Goal: Task Accomplishment & Management: Manage account settings

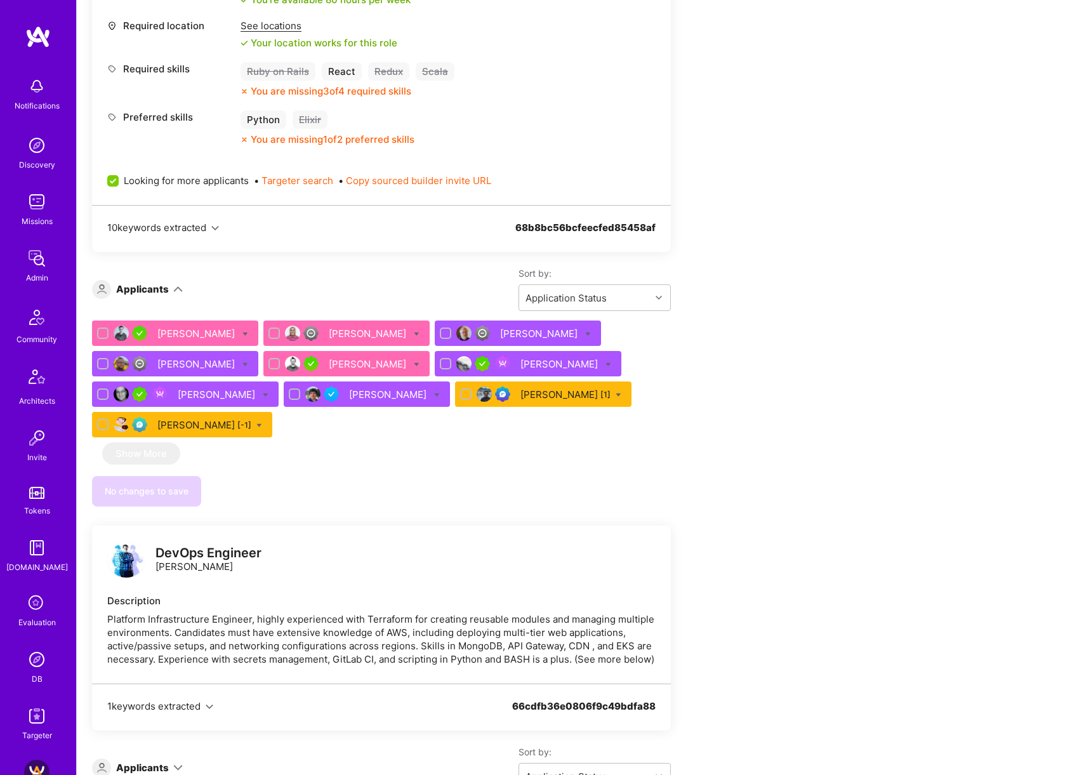
scroll to position [536, 0]
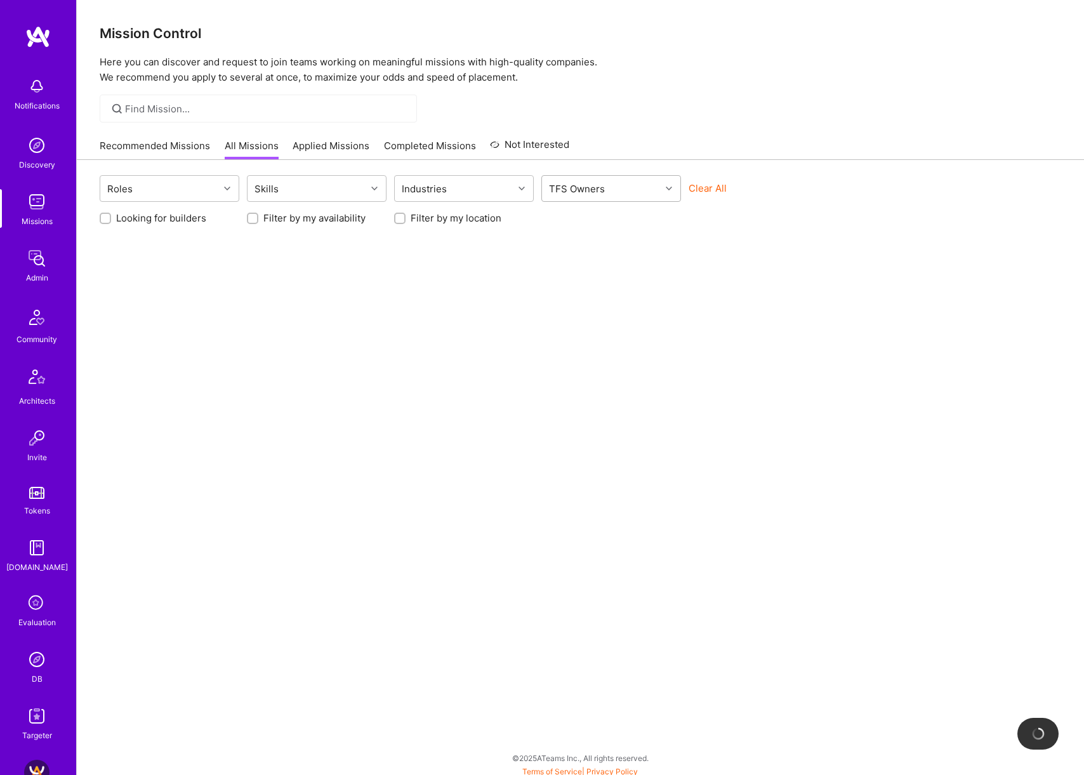
click at [633, 195] on div "TFS Owners" at bounding box center [601, 188] width 119 height 25
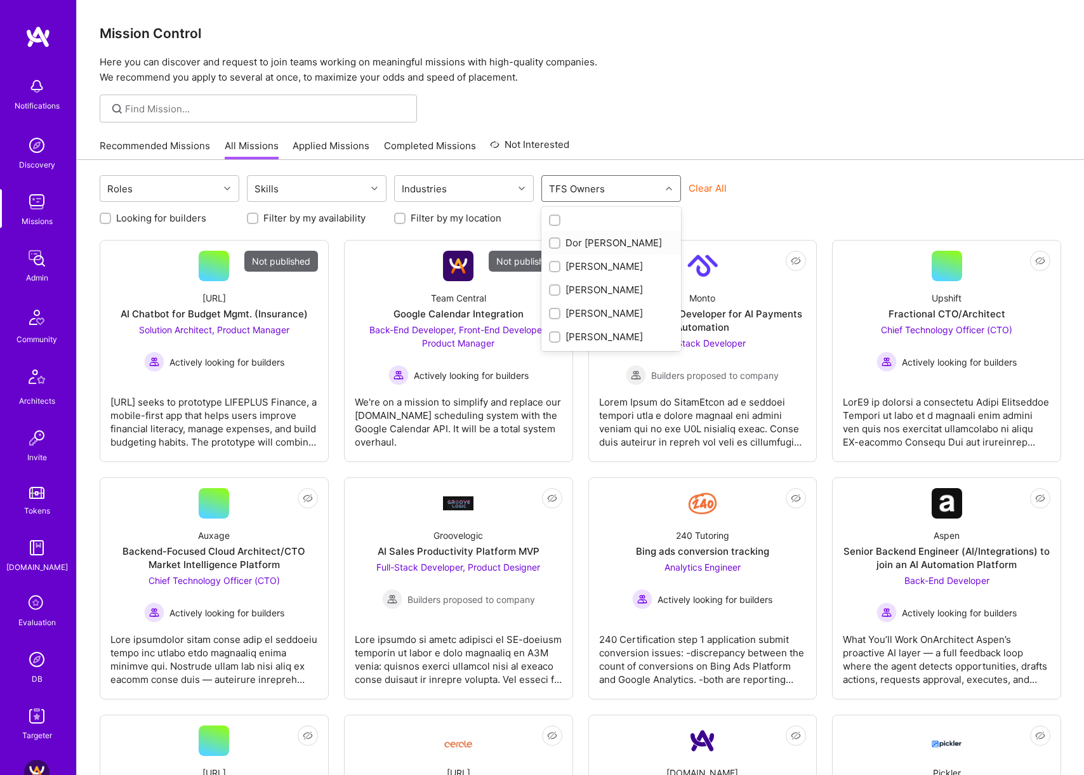
click at [608, 241] on div "Dor [PERSON_NAME]" at bounding box center [611, 242] width 124 height 13
checkbox input "true"
click at [800, 154] on div "Recommended Missions All Missions Applied Missions Completed Missions Not Inter…" at bounding box center [580, 145] width 961 height 27
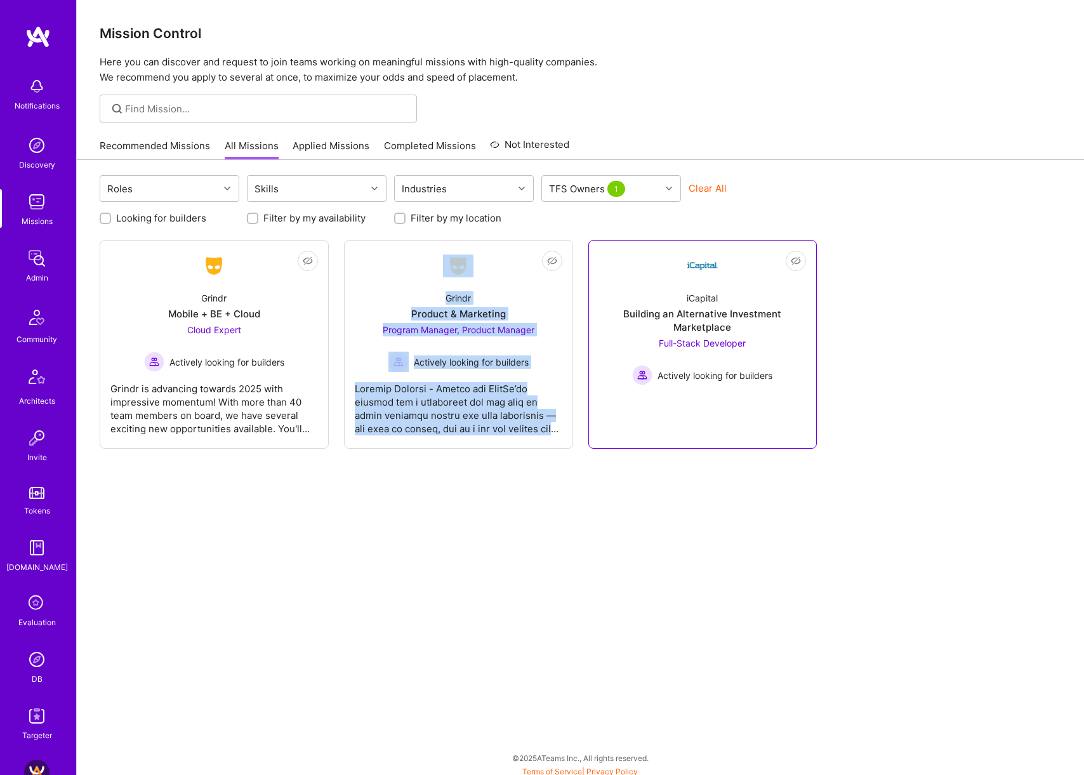
click at [692, 298] on div "iCapital" at bounding box center [702, 297] width 31 height 13
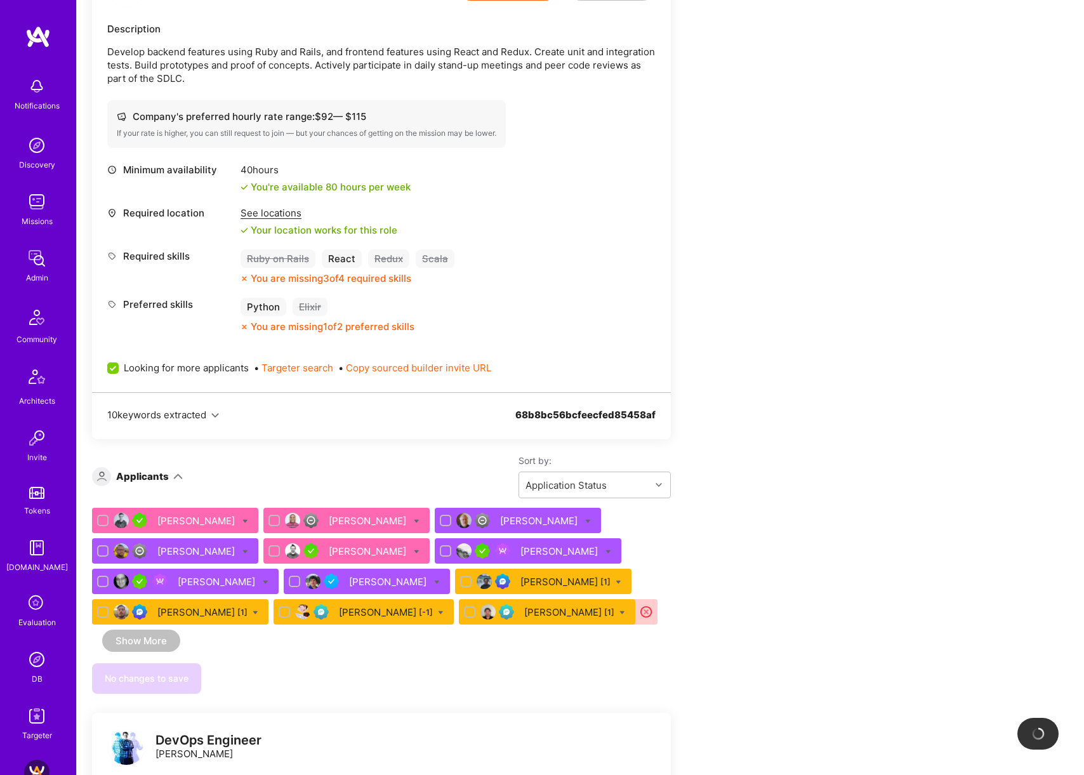
scroll to position [375, 0]
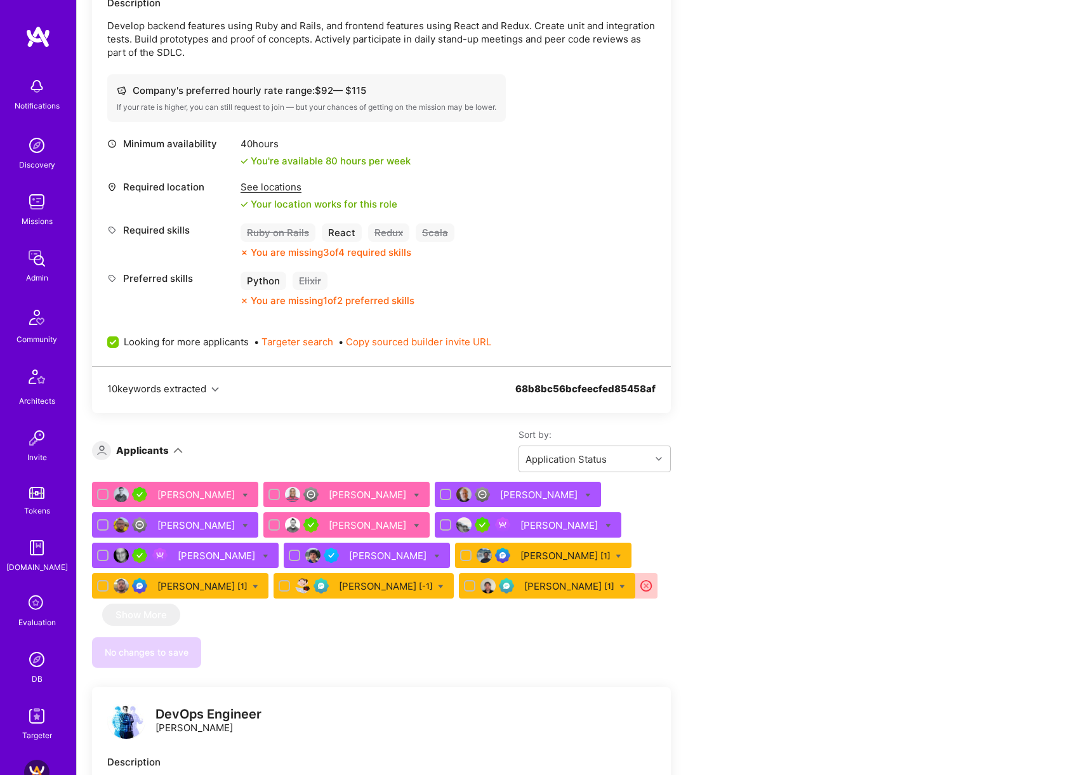
click at [562, 585] on div "[PERSON_NAME] [1]" at bounding box center [569, 585] width 90 height 13
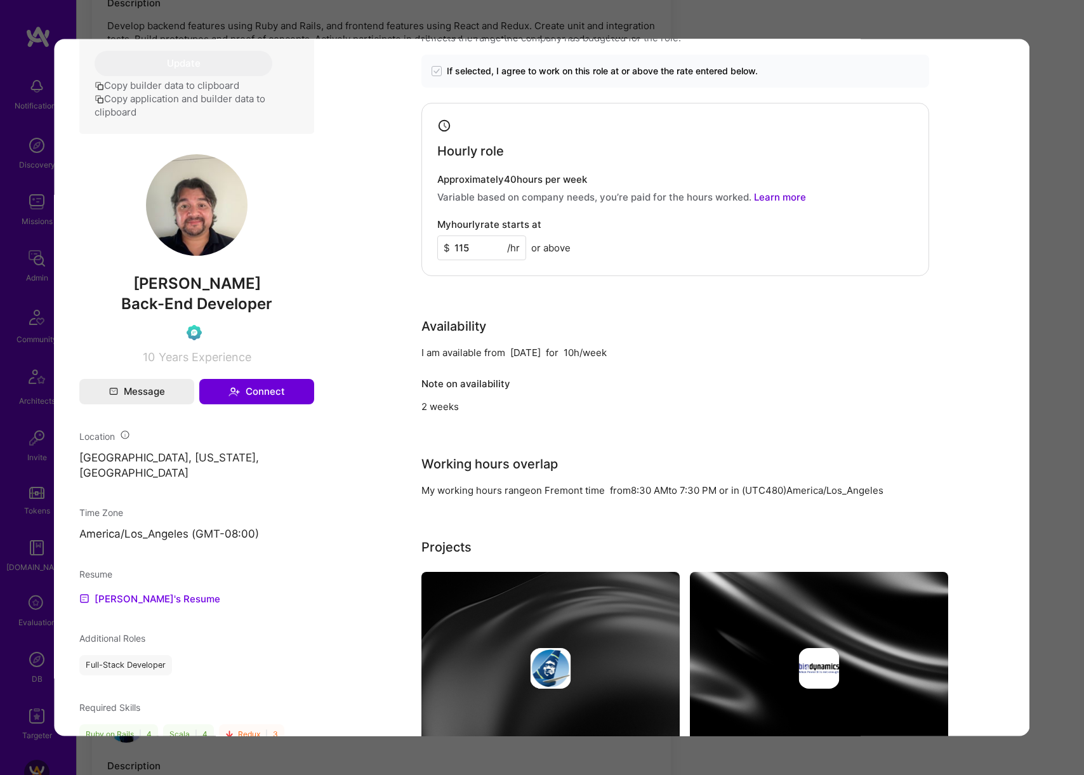
scroll to position [498, 0]
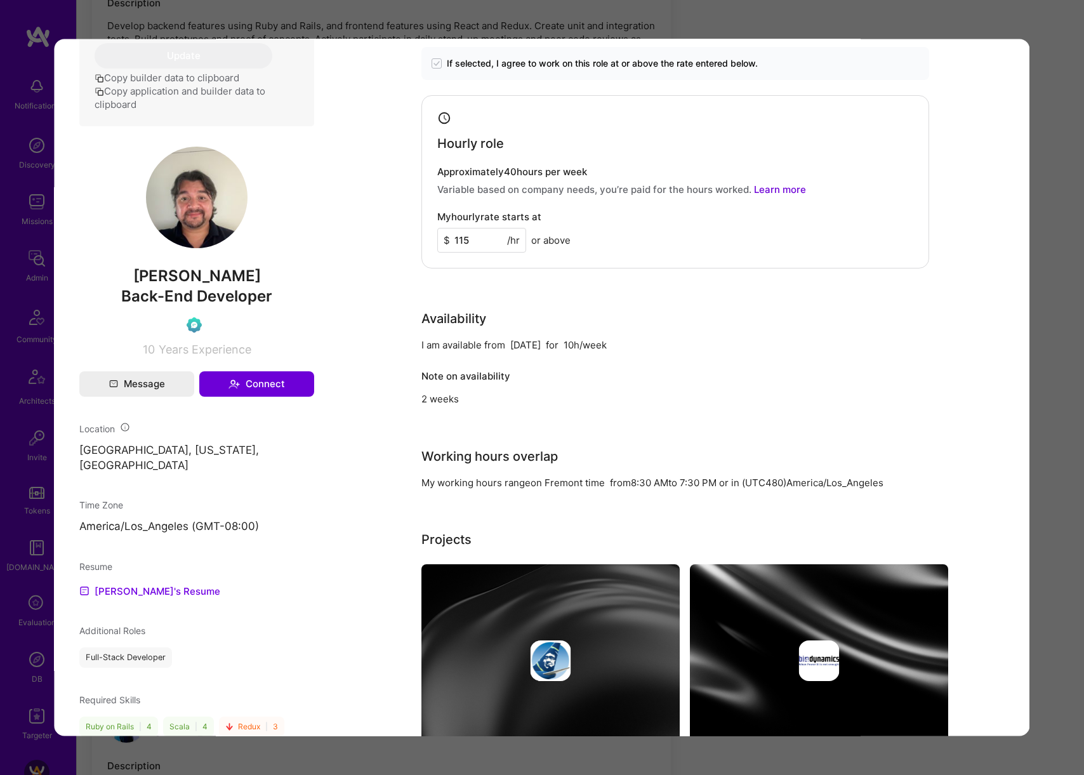
click at [1038, 341] on div "Application 12 of 12 Builder Missing Requirements Availability Min. 40 hours pe…" at bounding box center [542, 387] width 1084 height 775
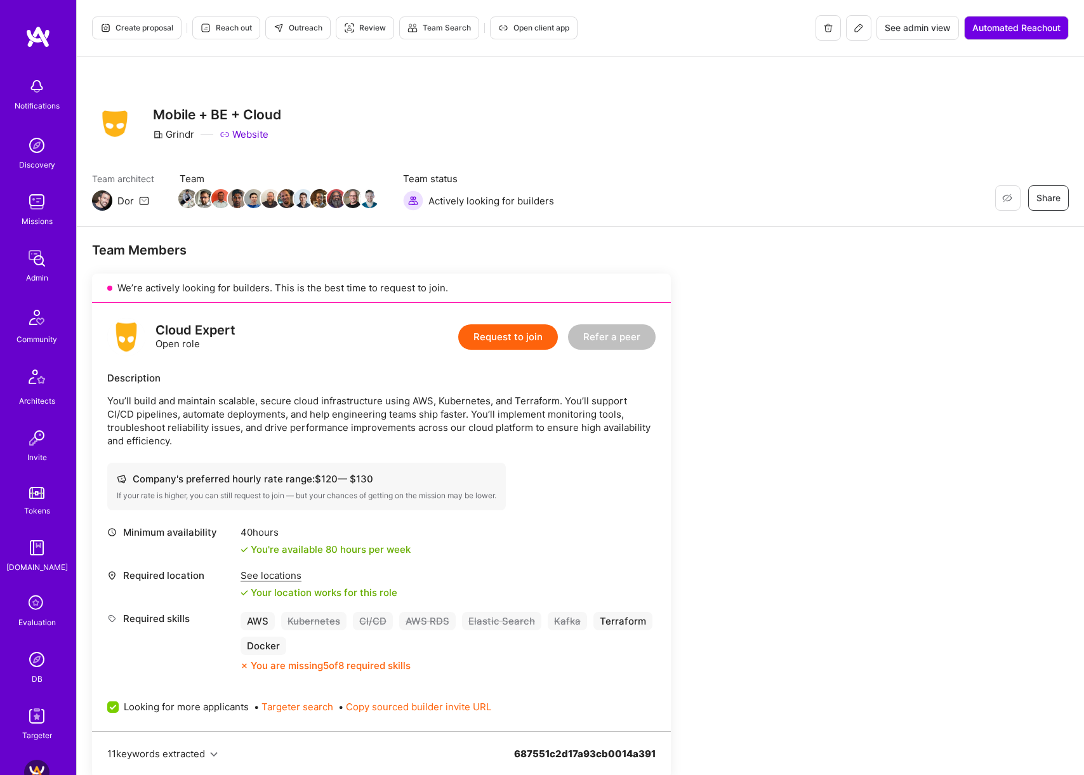
scroll to position [470, 0]
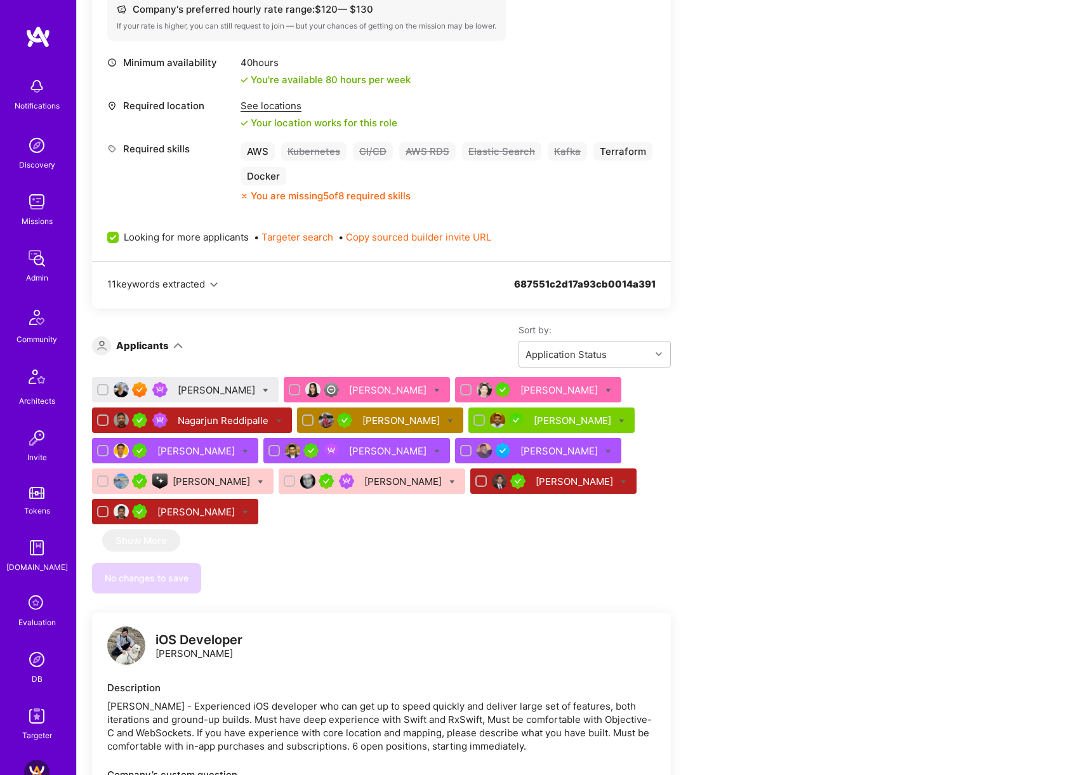
click at [263, 388] on icon at bounding box center [266, 391] width 6 height 6
checkbox input "true"
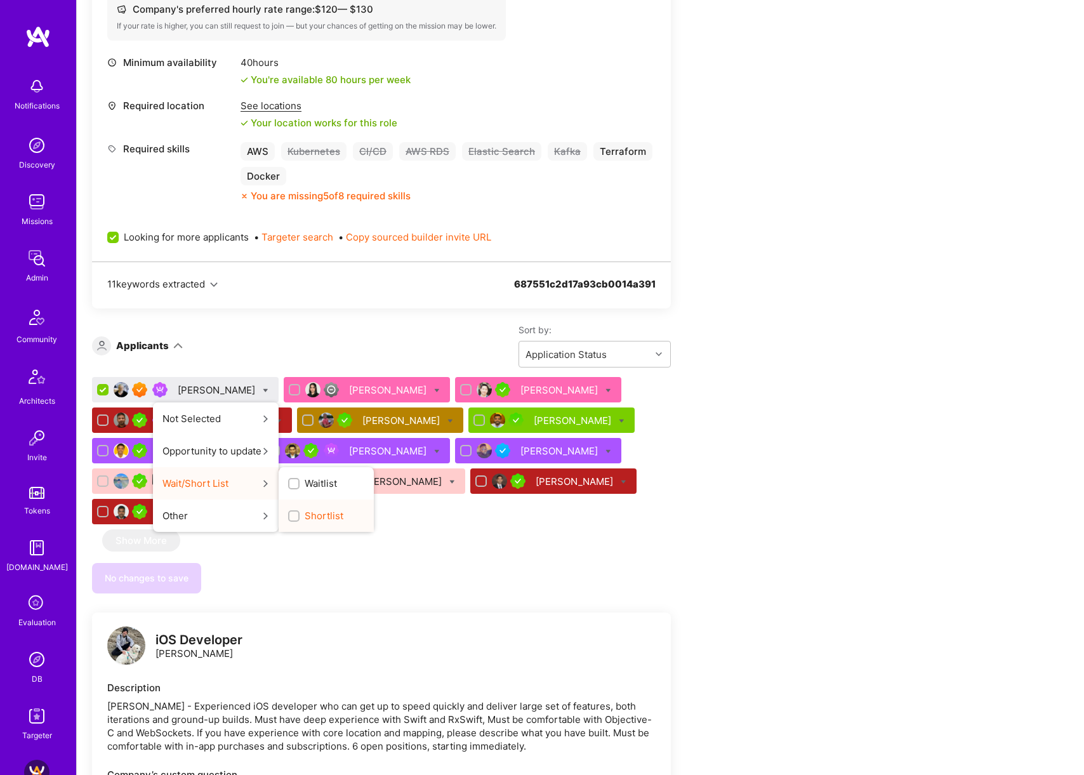
click at [305, 509] on span "Shortlist" at bounding box center [324, 515] width 39 height 13
click at [300, 512] on input "Shortlist" at bounding box center [295, 516] width 9 height 9
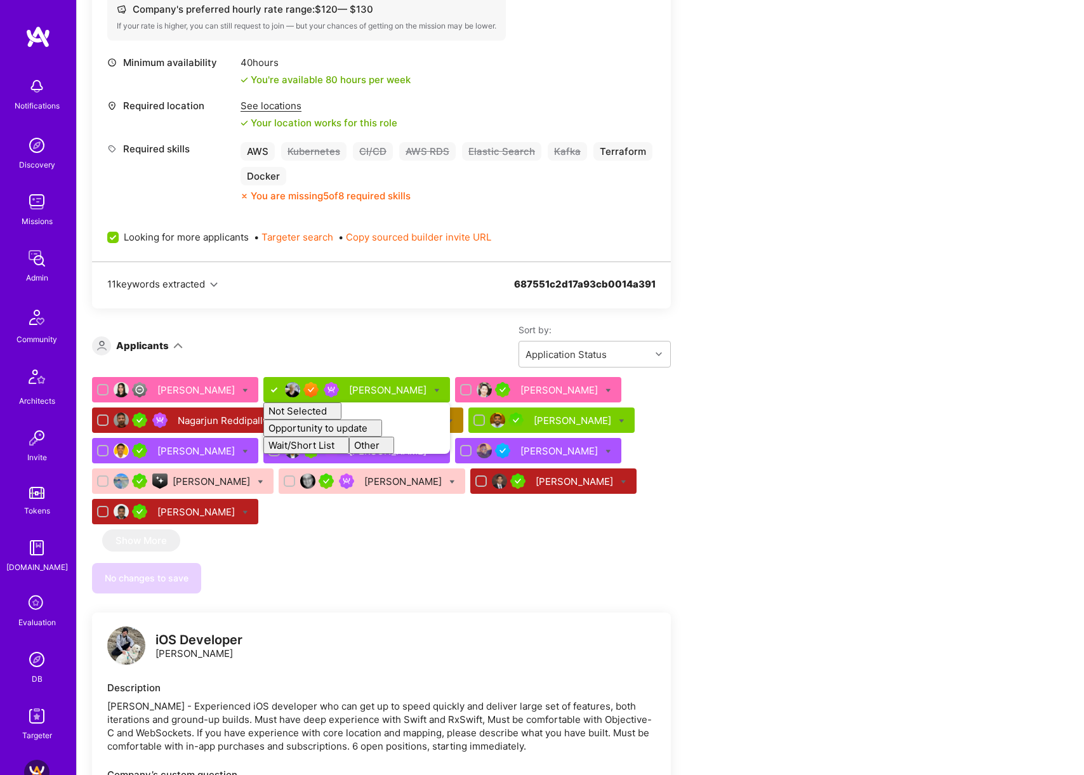
checkbox input "false"
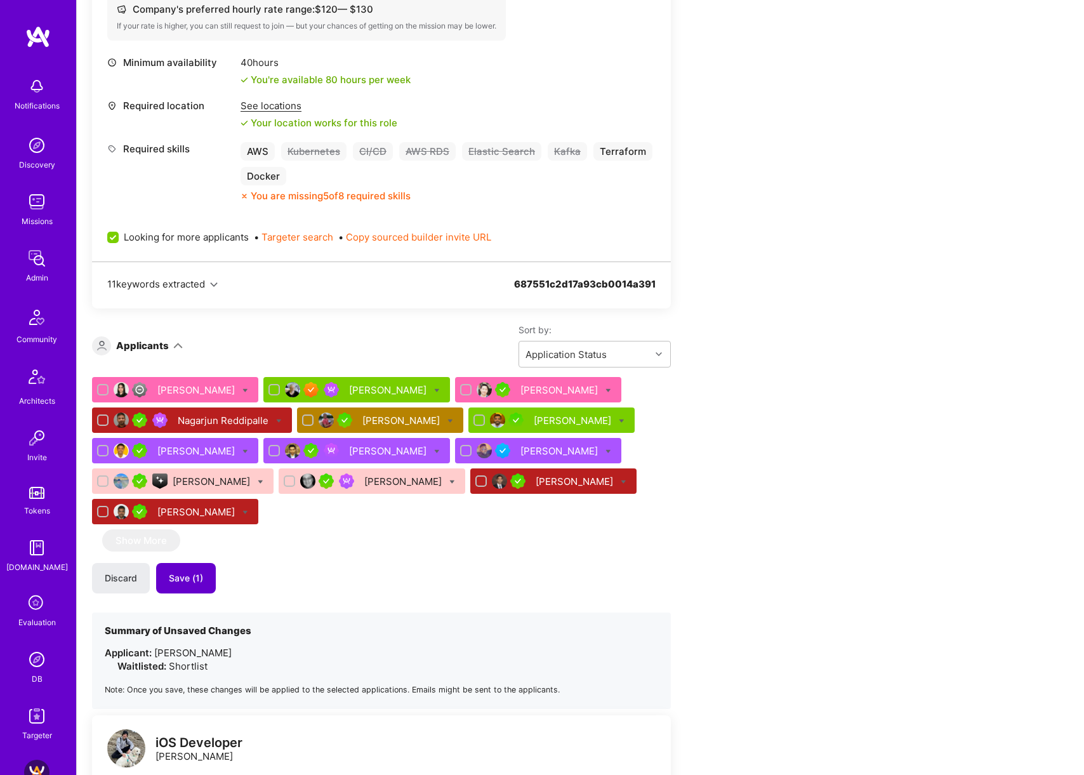
click at [208, 569] on button "Save (1)" at bounding box center [186, 578] width 60 height 30
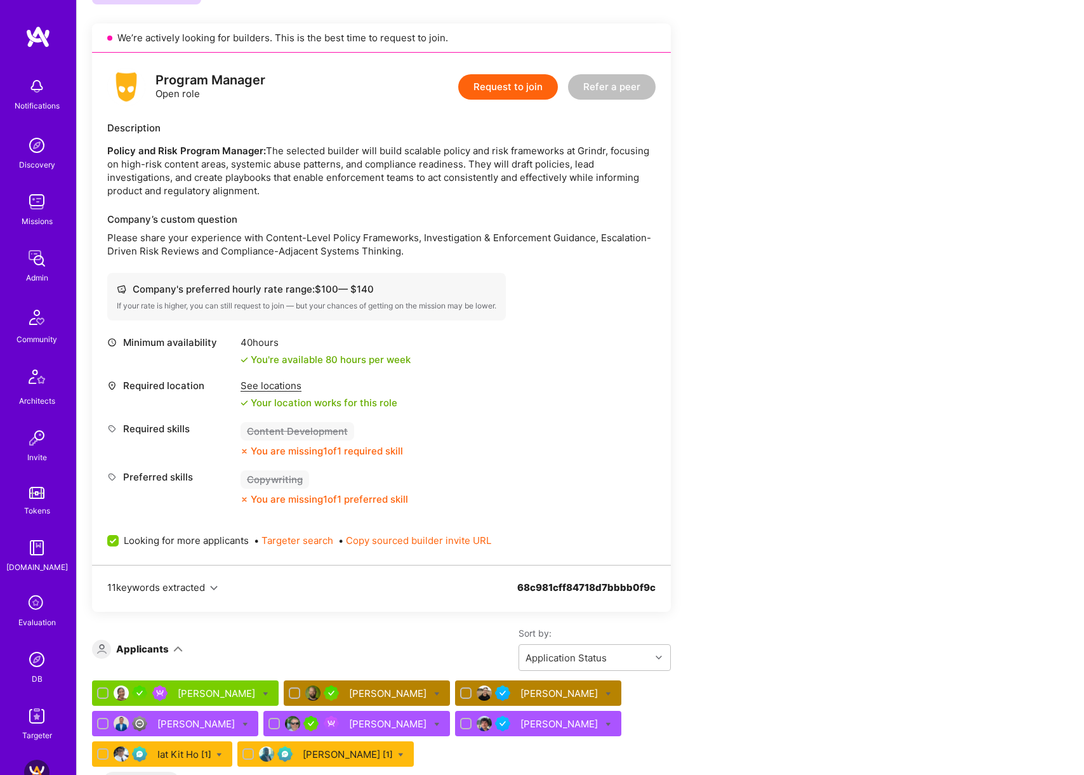
scroll to position [1416, 0]
